Goal: Find specific page/section: Find specific page/section

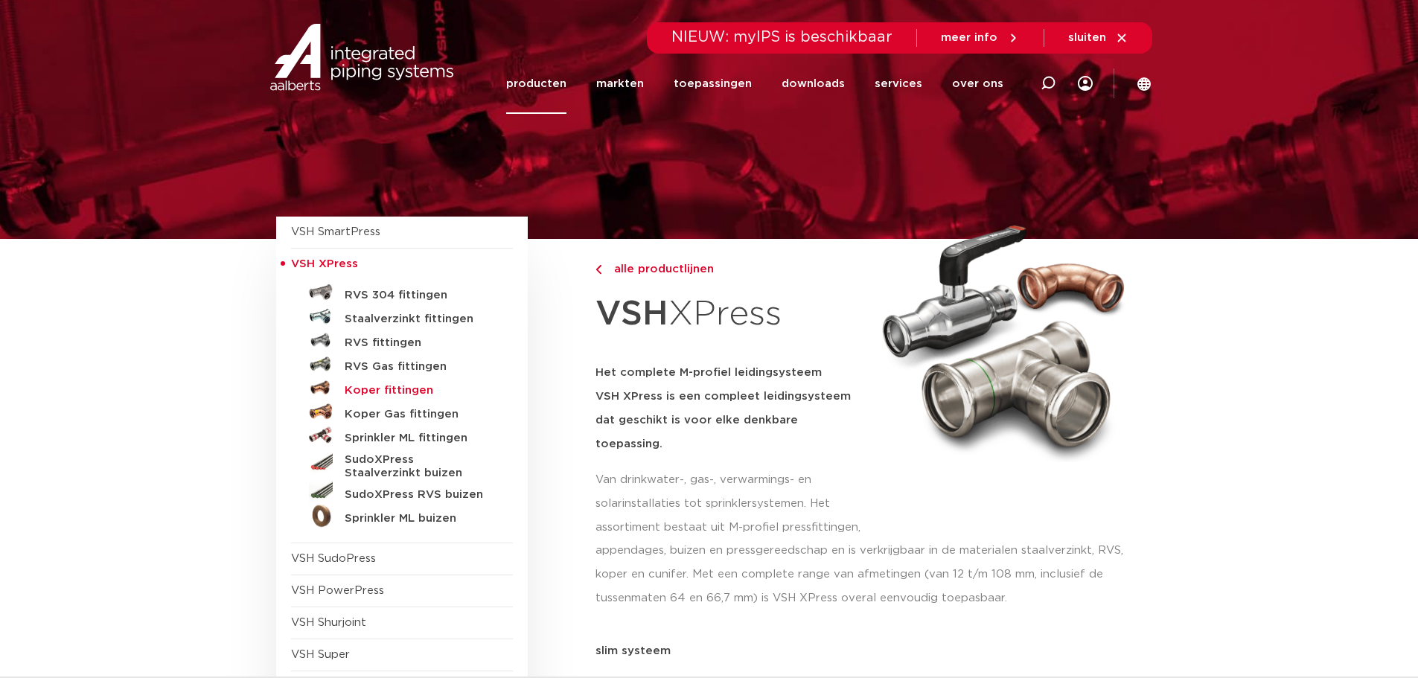
drag, startPoint x: 391, startPoint y: 346, endPoint x: 397, endPoint y: 385, distance: 39.0
drag, startPoint x: 397, startPoint y: 385, endPoint x: 156, endPoint y: 362, distance: 242.2
click at [388, 343] on h5 "RVS fittingen" at bounding box center [418, 342] width 147 height 13
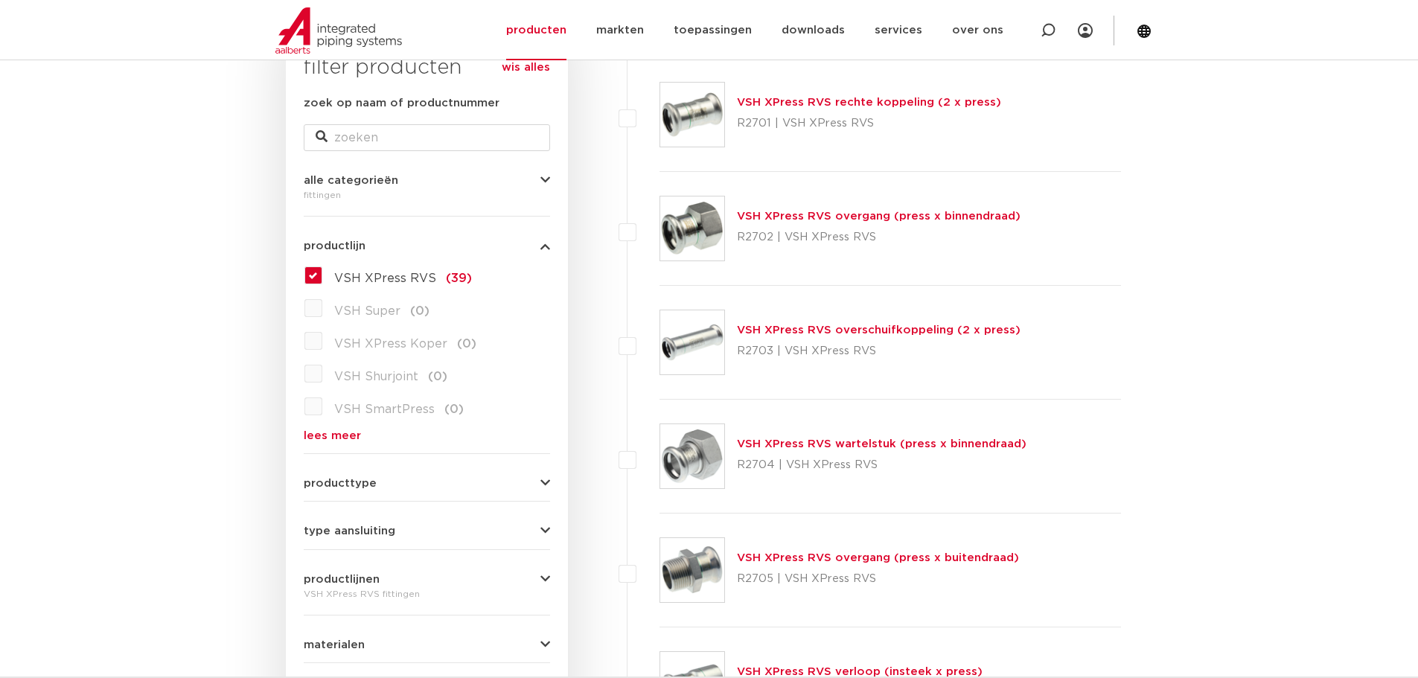
scroll to position [298, 0]
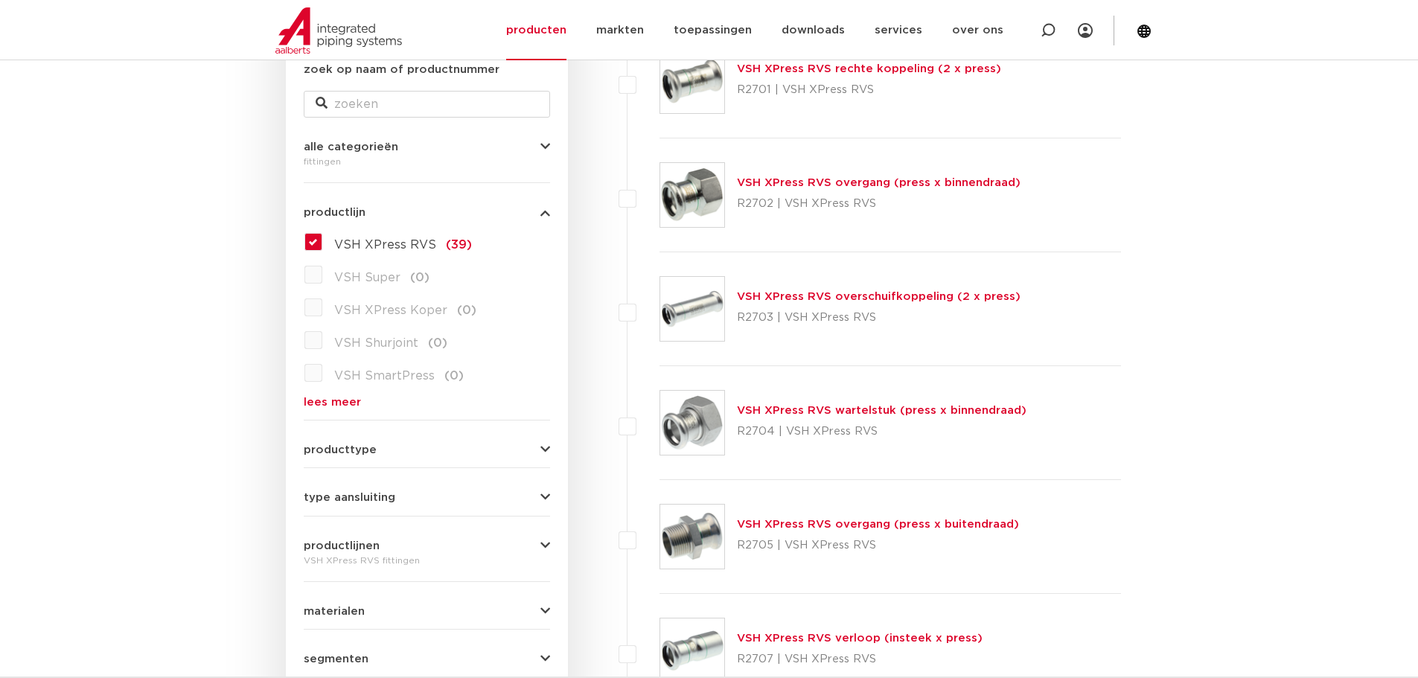
click at [346, 447] on span "producttype" at bounding box center [340, 449] width 73 height 11
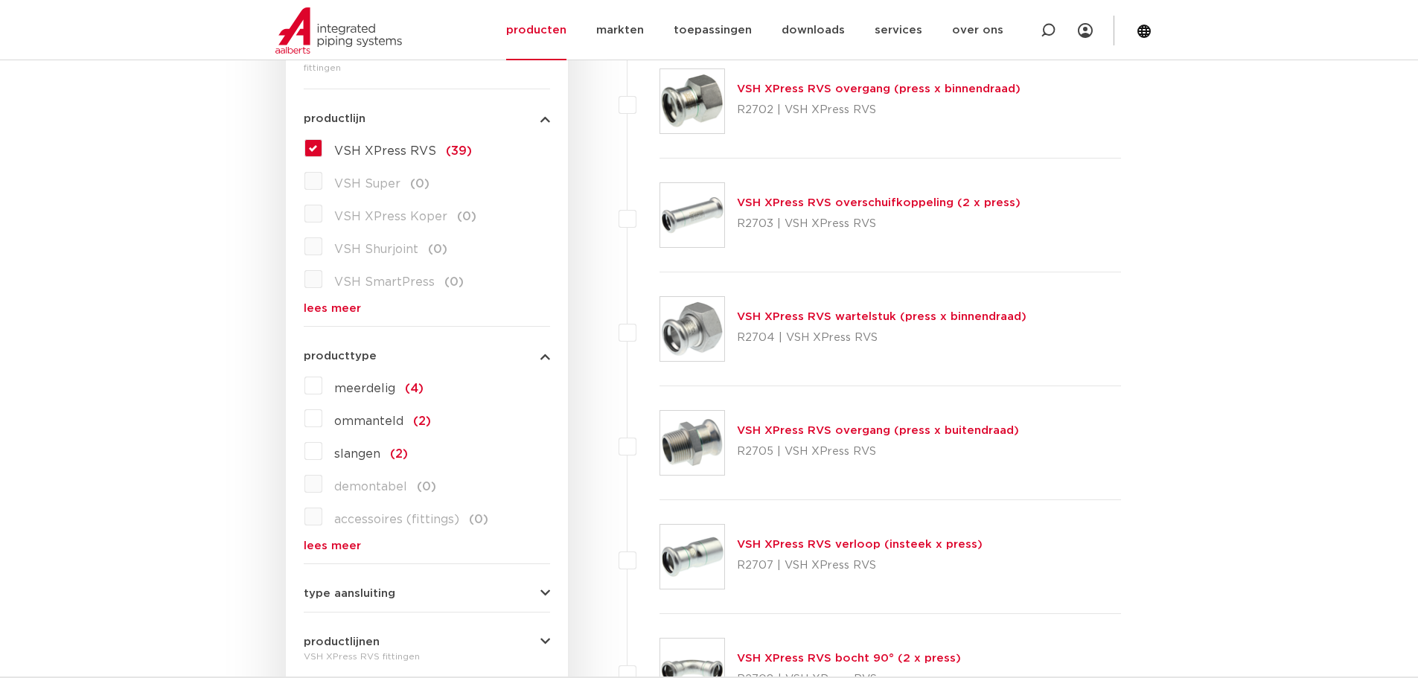
scroll to position [447, 0]
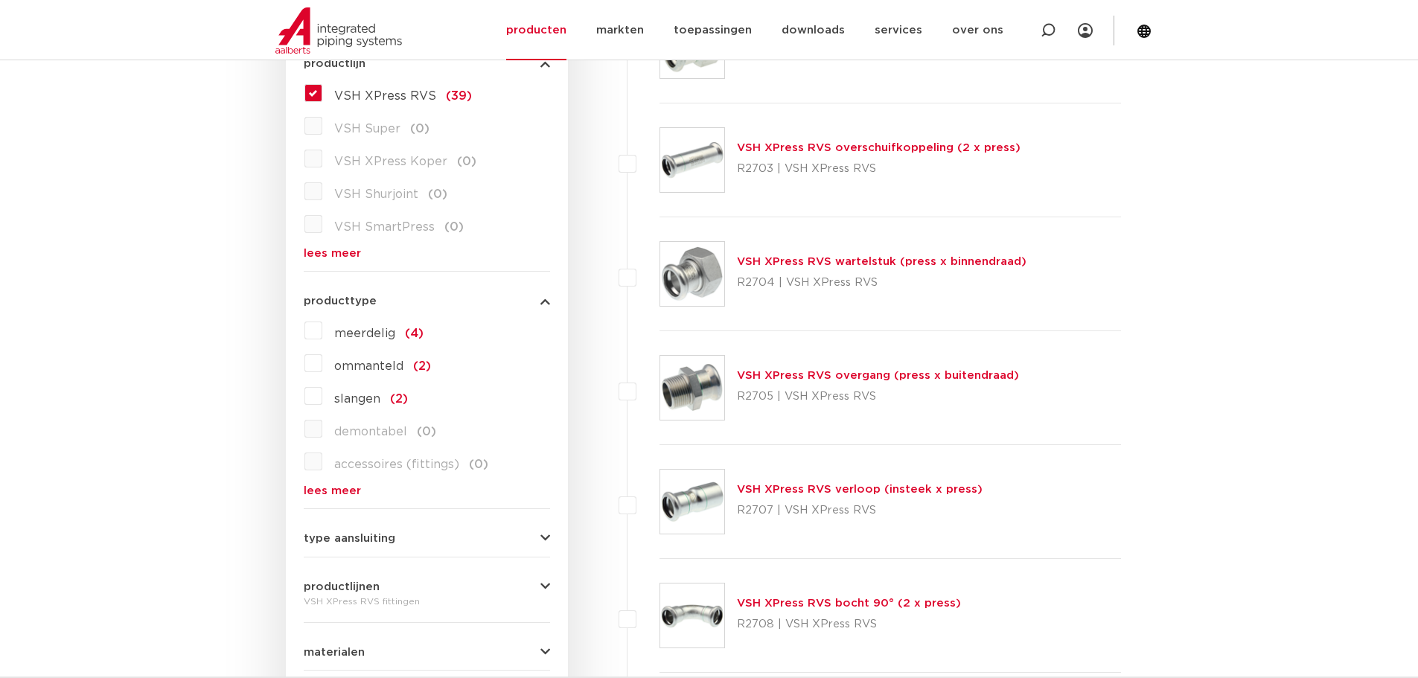
click at [362, 542] on span "type aansluiting" at bounding box center [350, 538] width 92 height 11
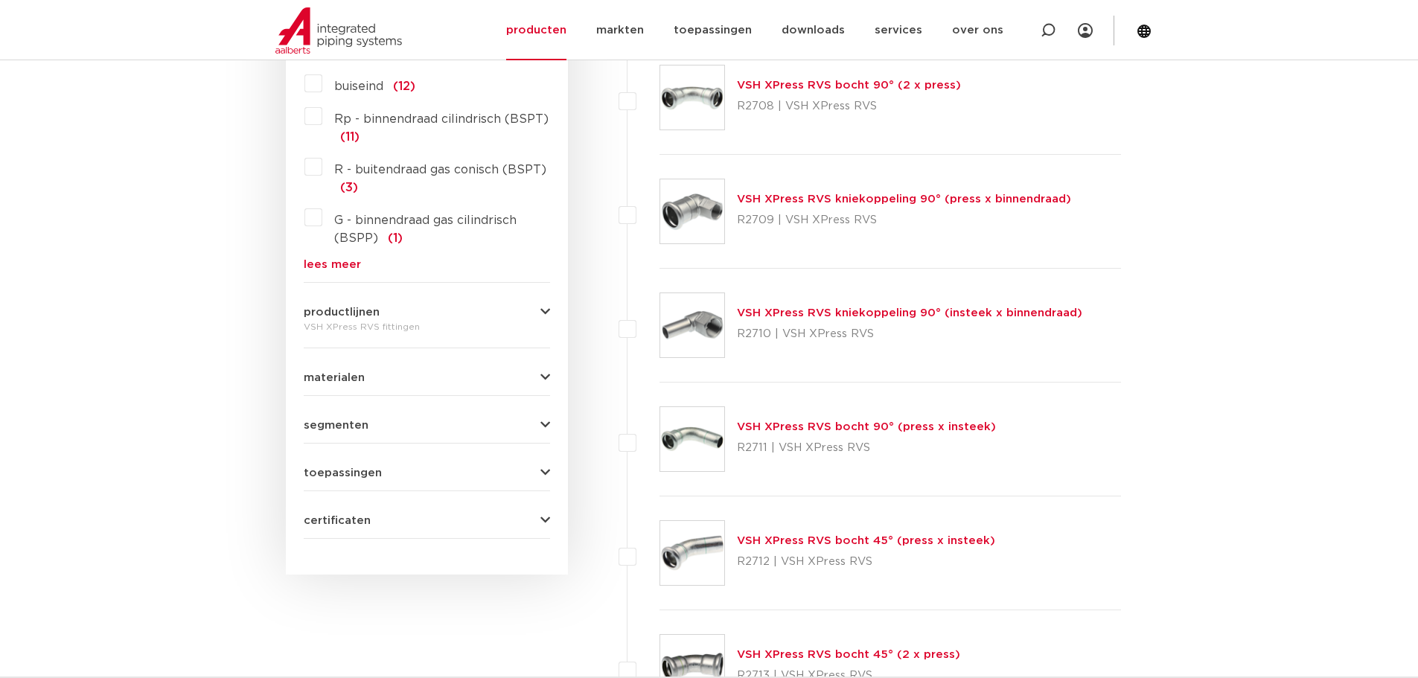
scroll to position [967, 0]
click at [356, 461] on div "toepassingen verwarming (34) perslucht (32) koeling (34) drinkwater (32) vacuüm…" at bounding box center [427, 463] width 246 height 23
click at [359, 473] on span "toepassingen" at bounding box center [343, 469] width 78 height 11
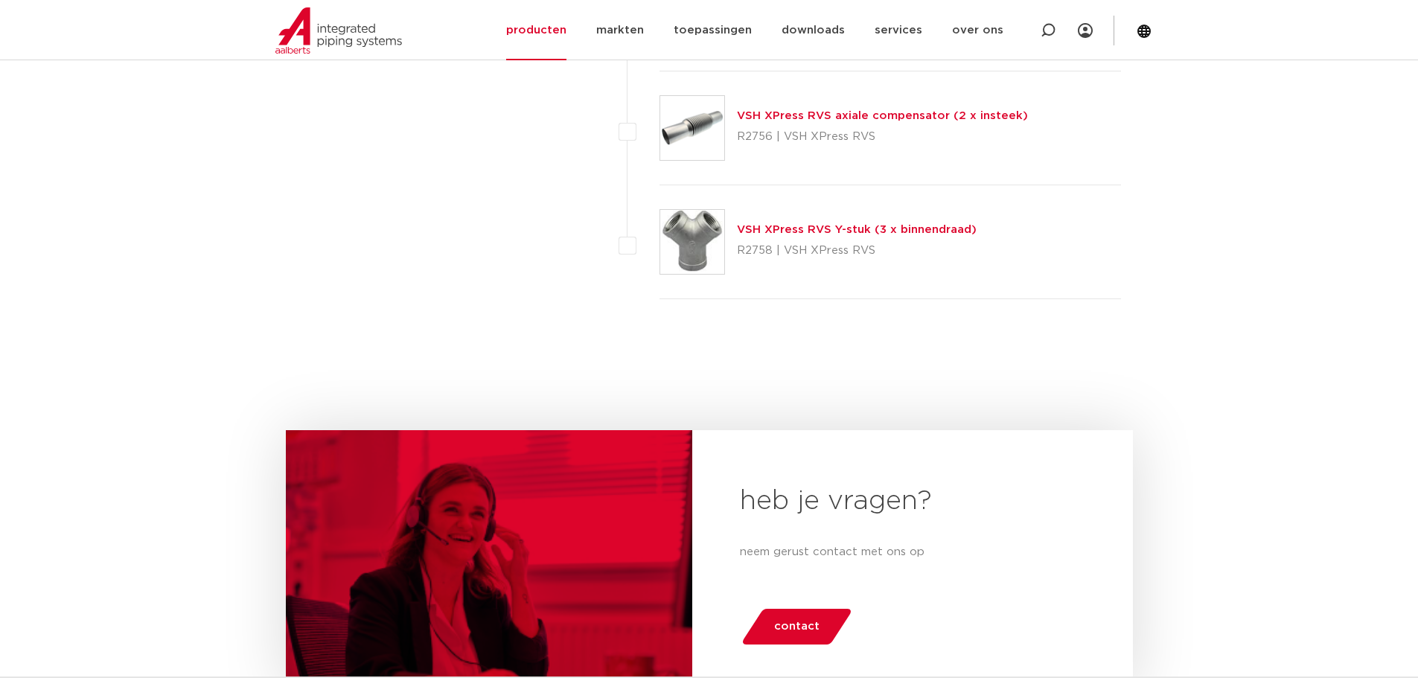
scroll to position [4465, 0]
